Goal: Information Seeking & Learning: Find specific fact

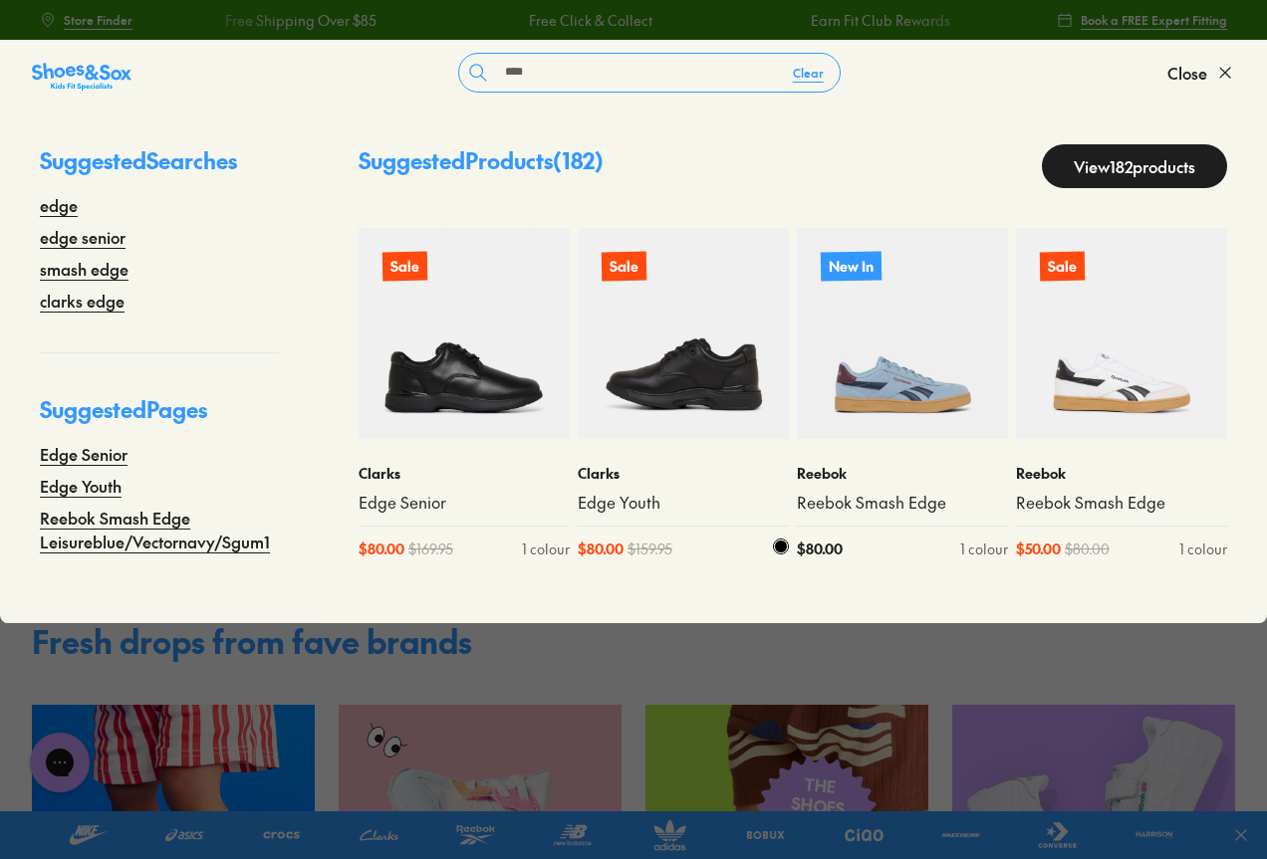
type input "****"
click at [688, 331] on img at bounding box center [683, 333] width 211 height 211
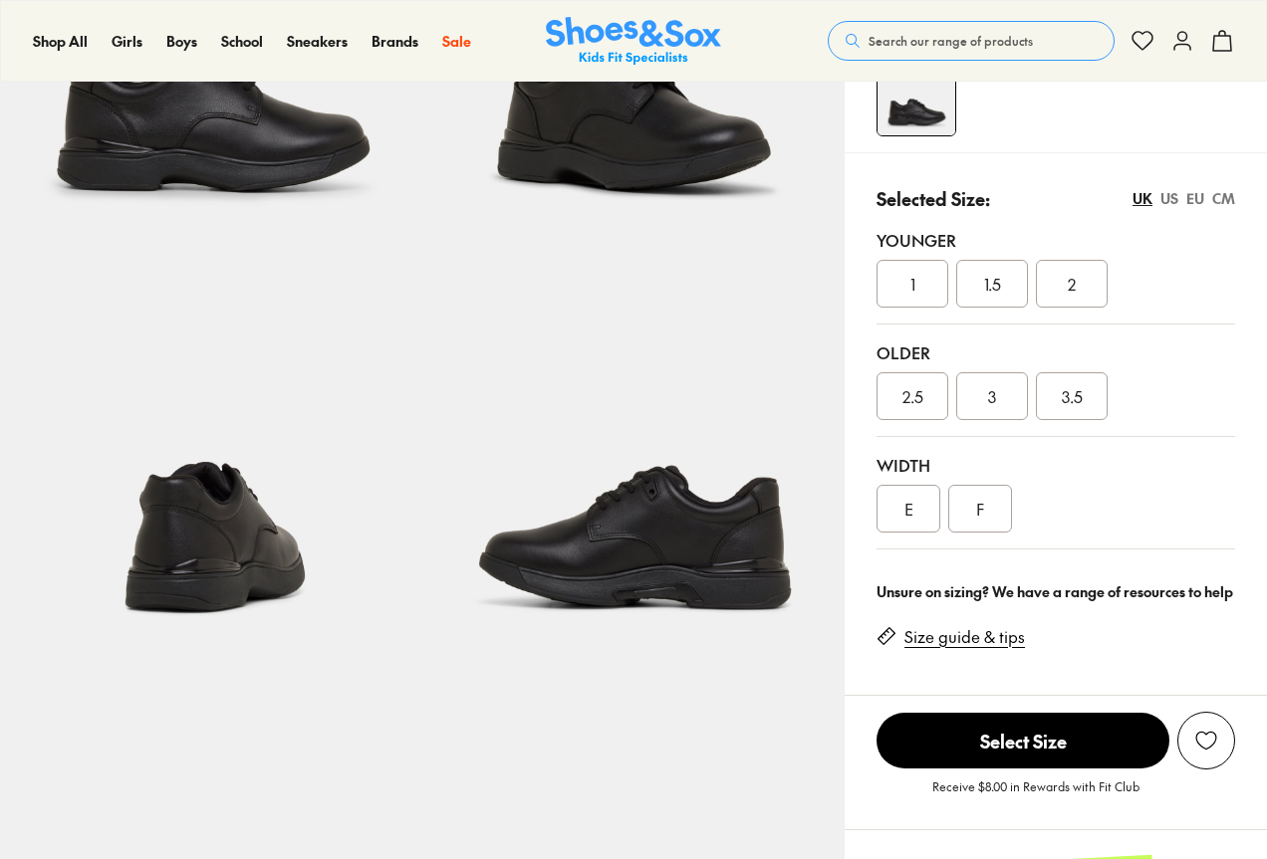
select select "*"
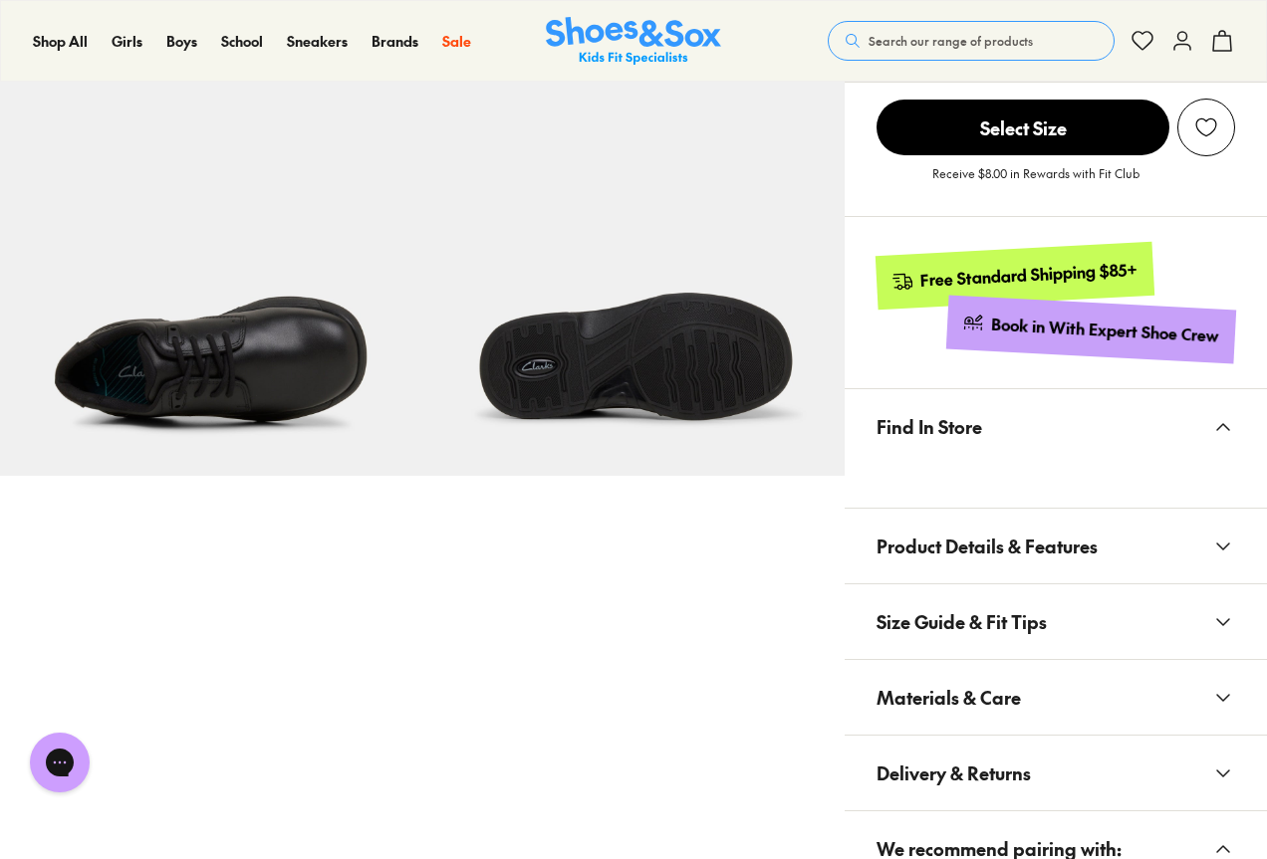
scroll to position [1095, 0]
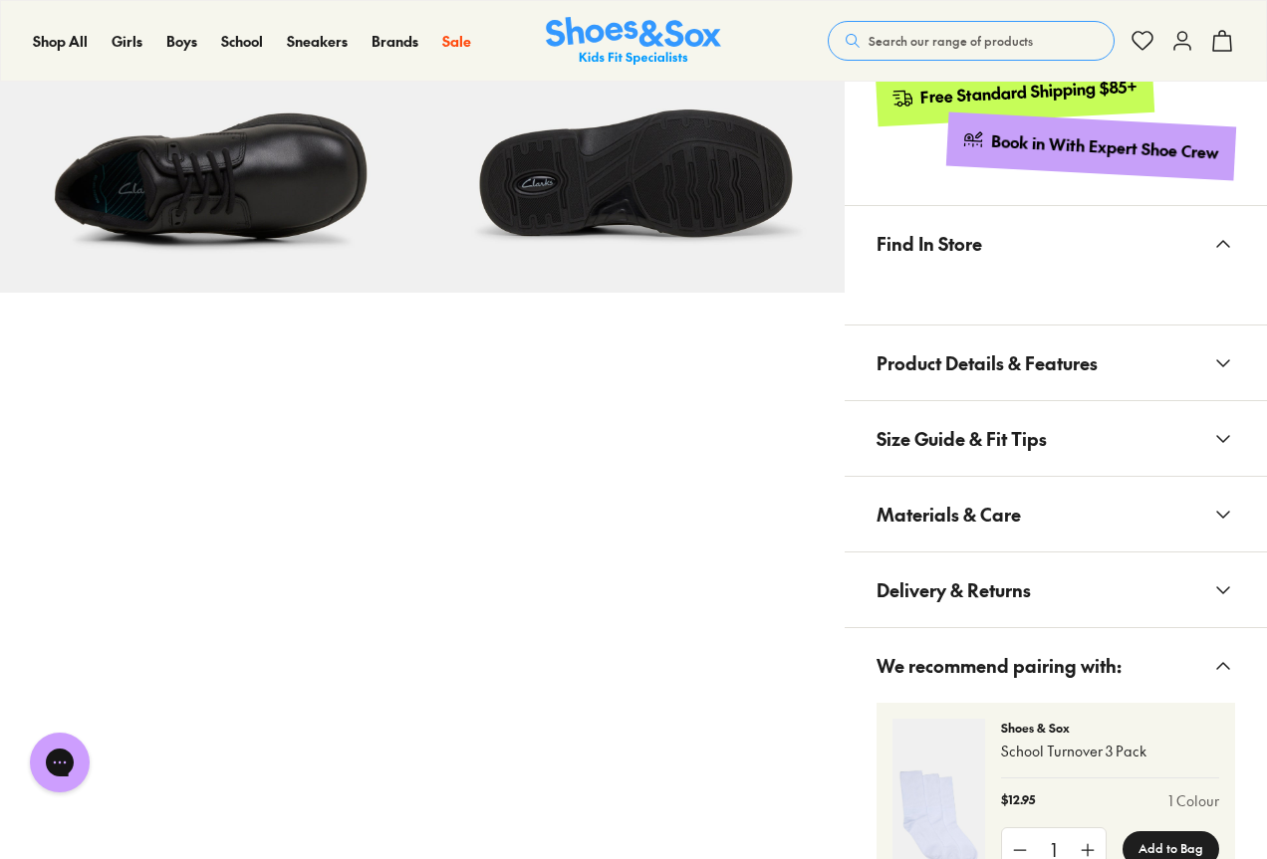
click at [1055, 486] on button "Materials & Care" at bounding box center [1055, 514] width 422 height 75
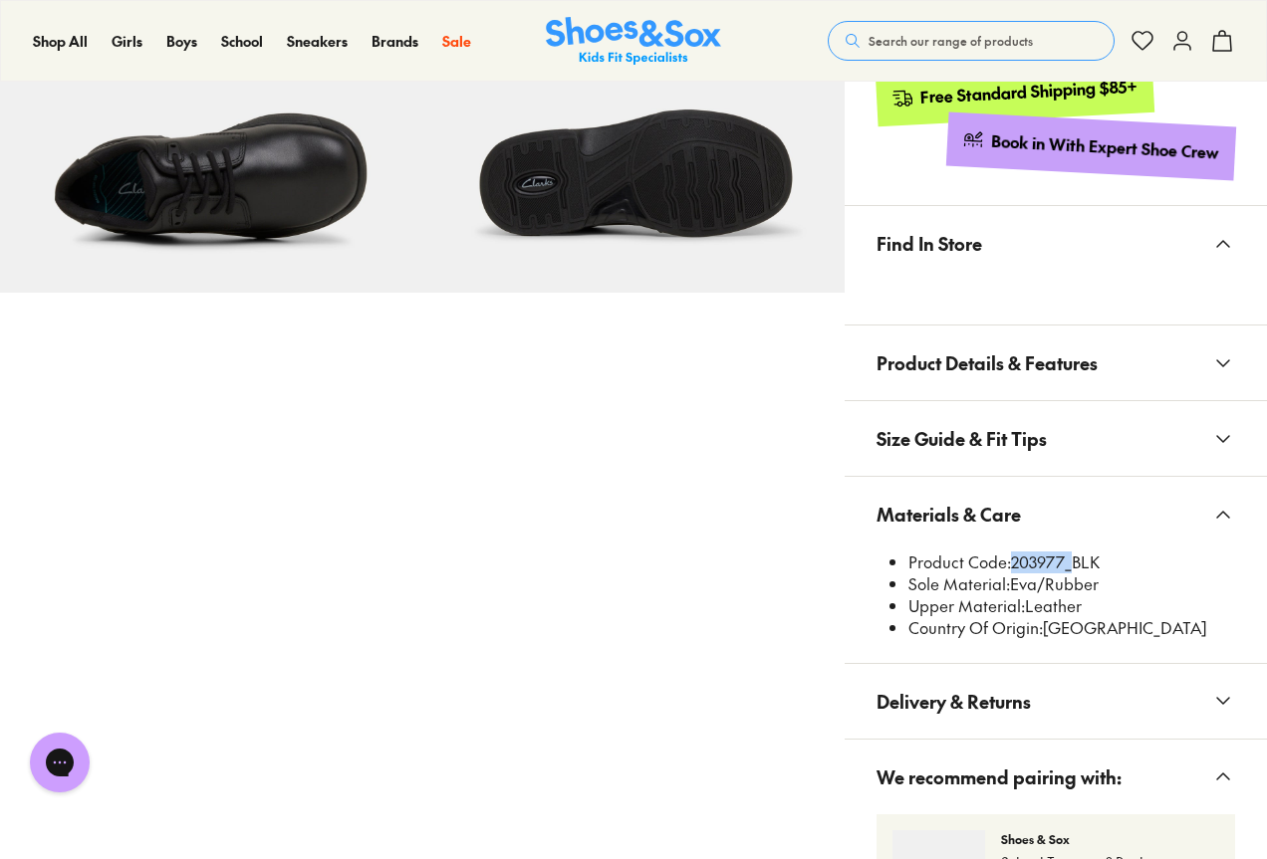
drag, startPoint x: 1011, startPoint y: 563, endPoint x: 1067, endPoint y: 563, distance: 55.8
click at [1067, 563] on li "Product Code: 203977_BLK" at bounding box center [1071, 563] width 327 height 22
copy li "203977"
